Goal: Find specific page/section: Find specific page/section

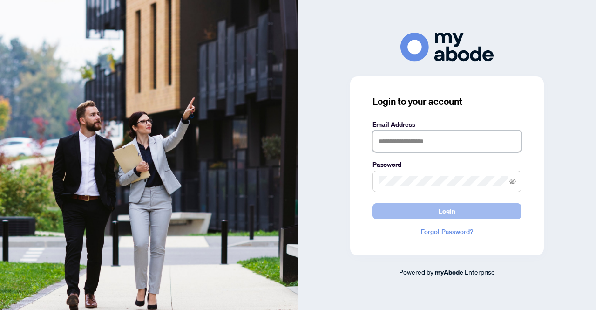
type input "**********"
click at [391, 207] on button "Login" at bounding box center [447, 211] width 149 height 16
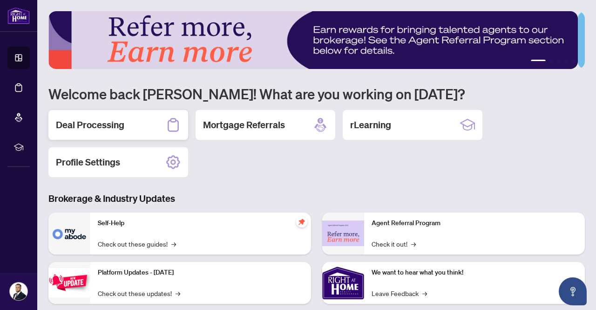
click at [87, 136] on div "Deal Processing" at bounding box center [118, 125] width 140 height 30
